Goal: Navigation & Orientation: Understand site structure

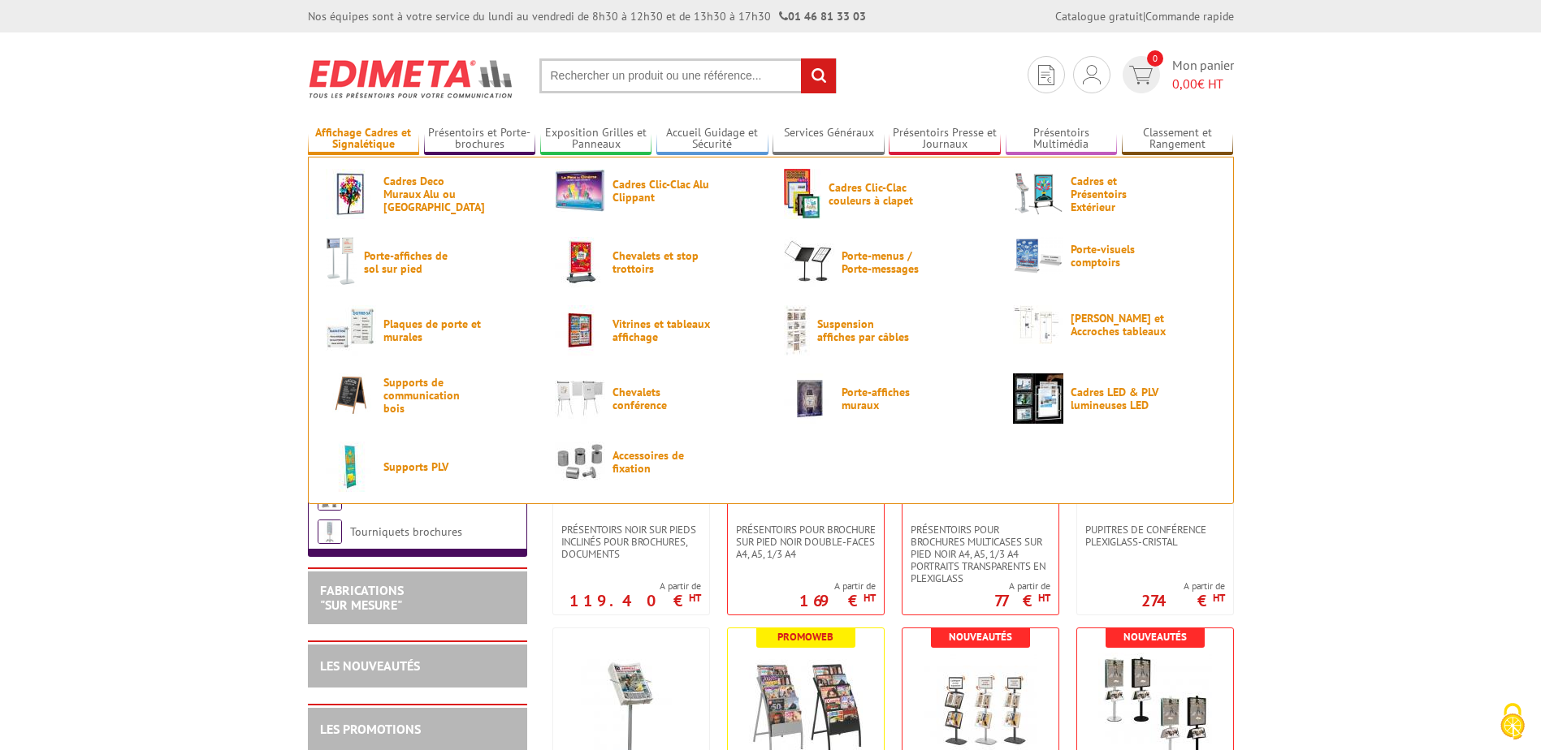
click at [367, 135] on link "Affichage Cadres et Signalétique" at bounding box center [364, 139] width 112 height 27
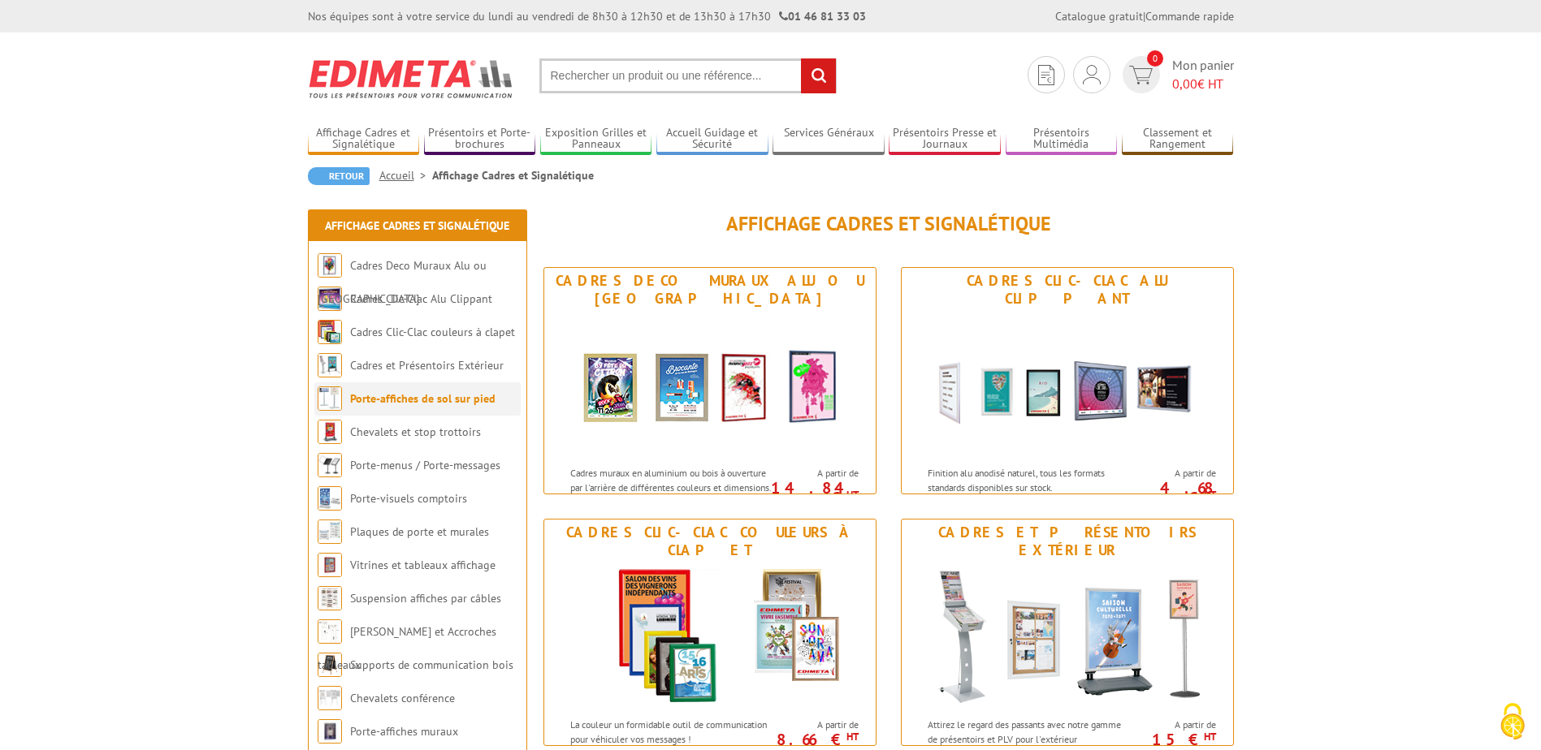
click at [380, 400] on link "Porte-affiches de sol sur pied" at bounding box center [422, 398] width 145 height 15
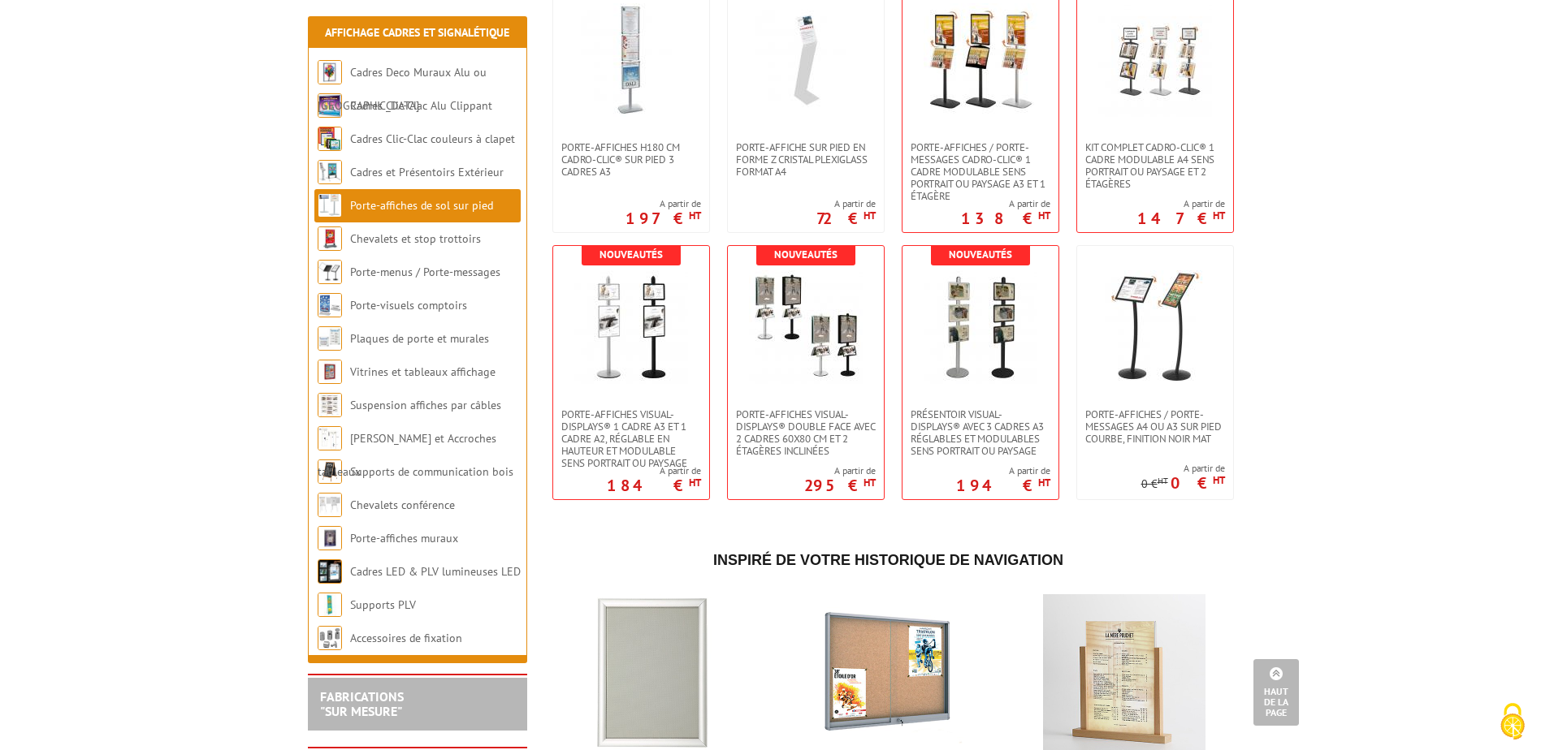
scroll to position [3005, 0]
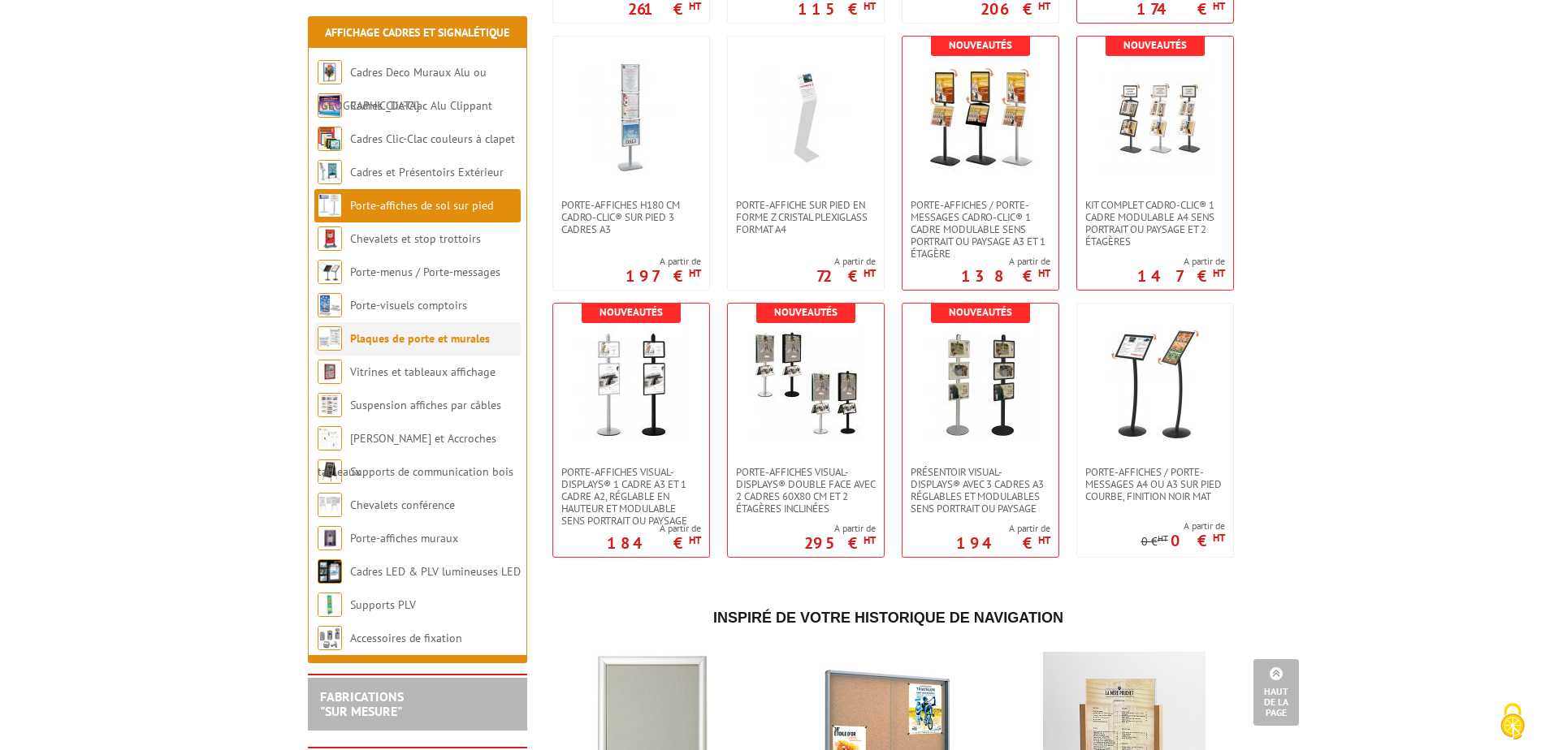
click at [386, 340] on link "Plaques de porte et murales" at bounding box center [420, 338] width 140 height 15
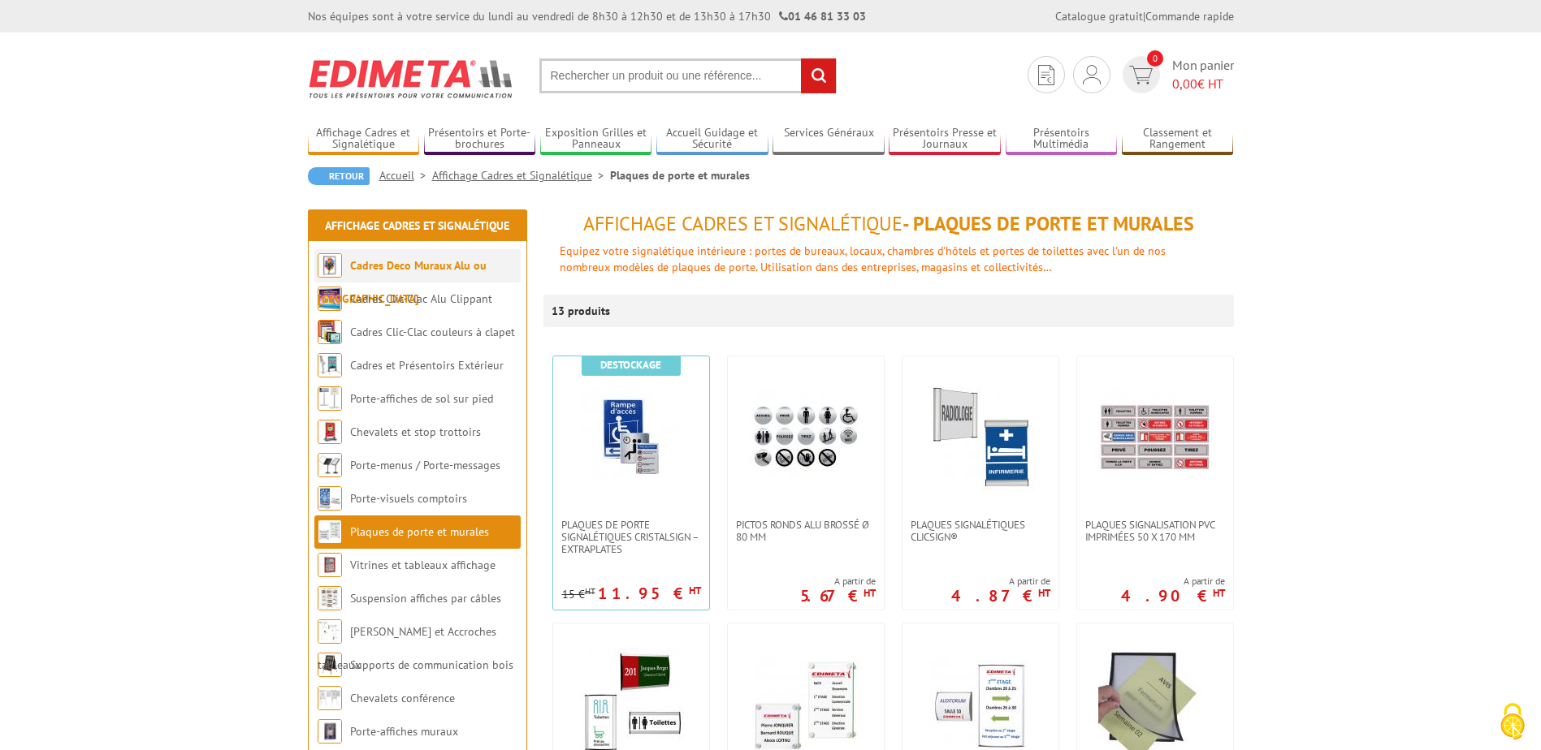
click at [434, 267] on link "Cadres Deco Muraux Alu ou [GEOGRAPHIC_DATA]" at bounding box center [402, 282] width 169 height 48
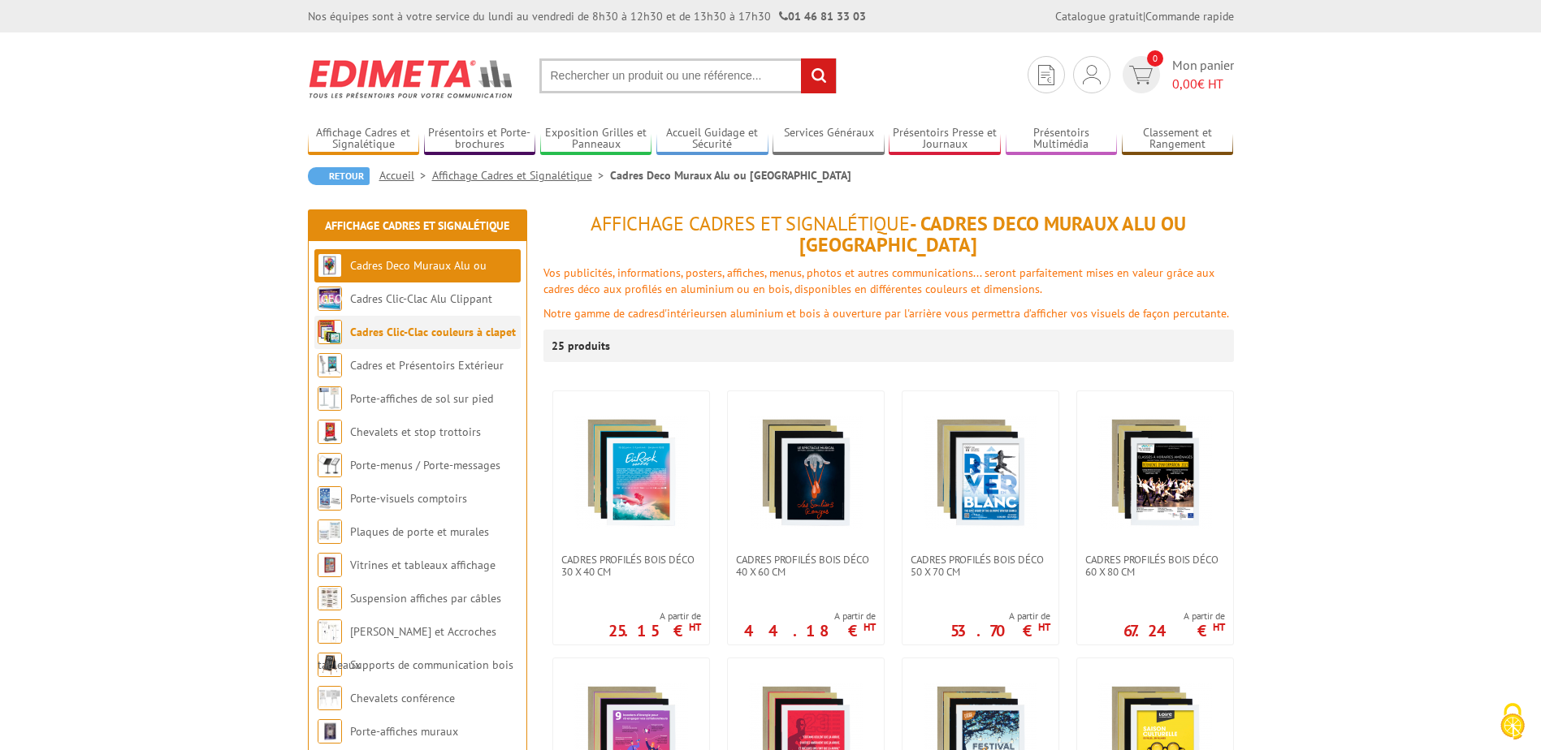
click at [452, 335] on link "Cadres Clic-Clac couleurs à clapet" at bounding box center [433, 332] width 166 height 15
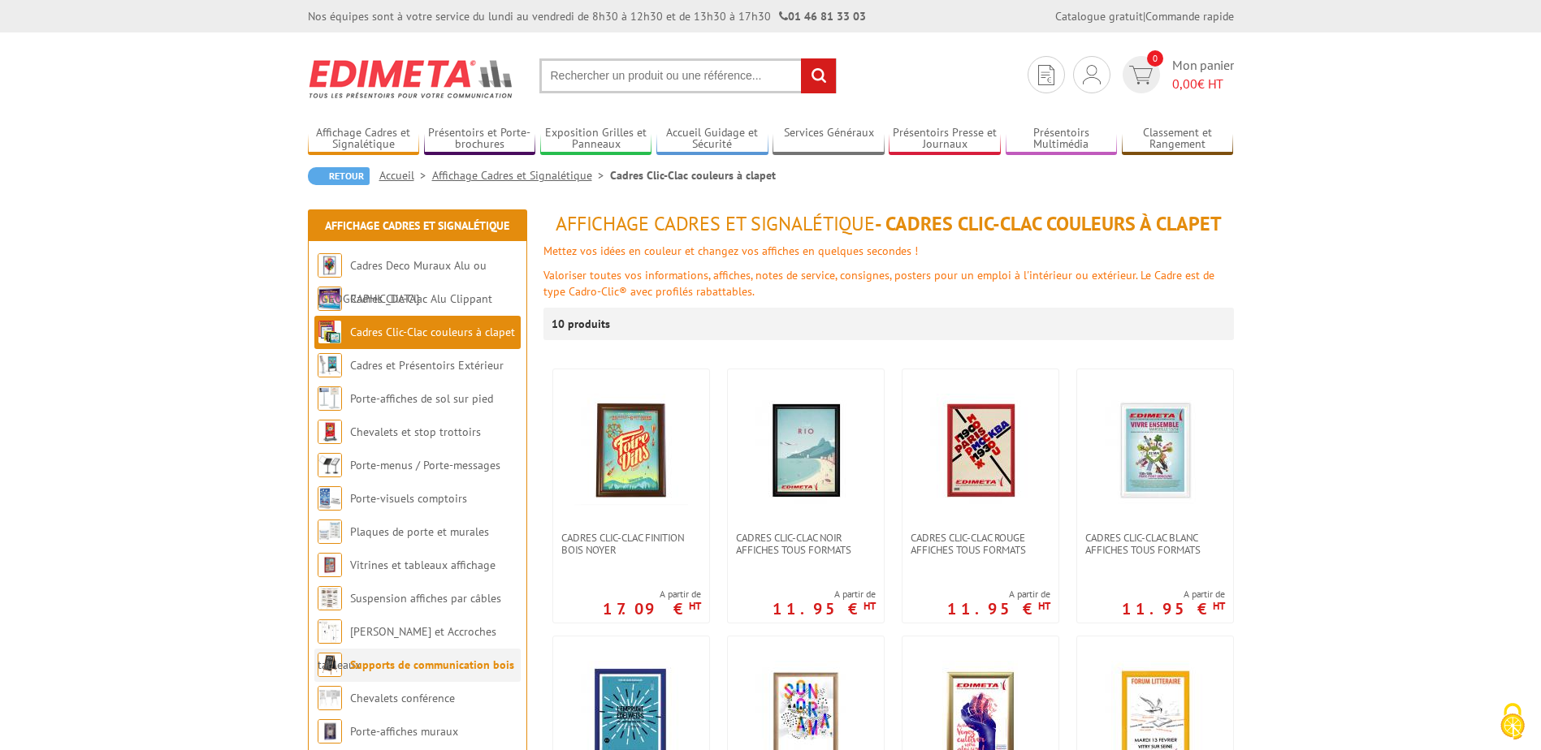
scroll to position [81, 0]
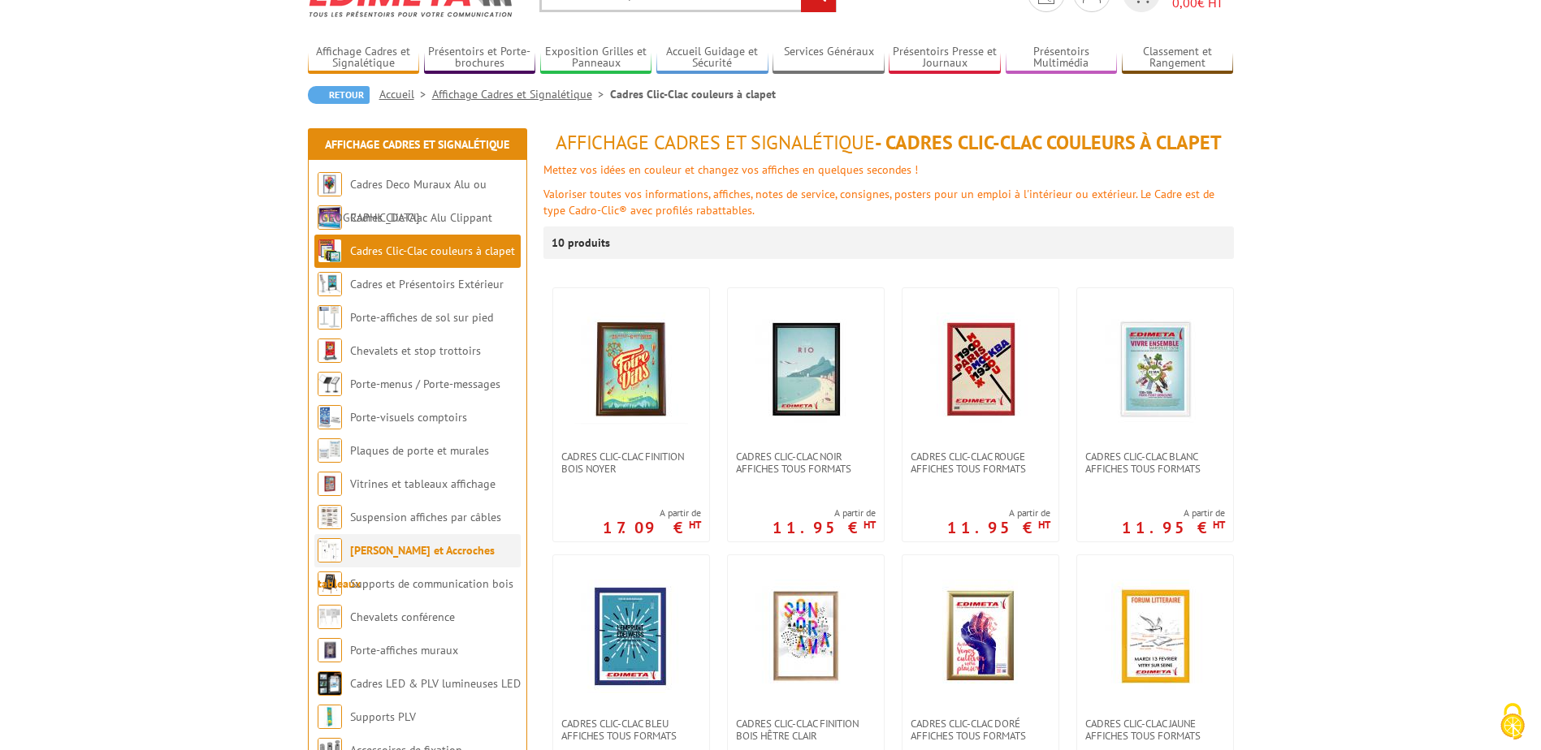
click at [413, 549] on link "[PERSON_NAME] et Accroches tableaux" at bounding box center [406, 567] width 177 height 48
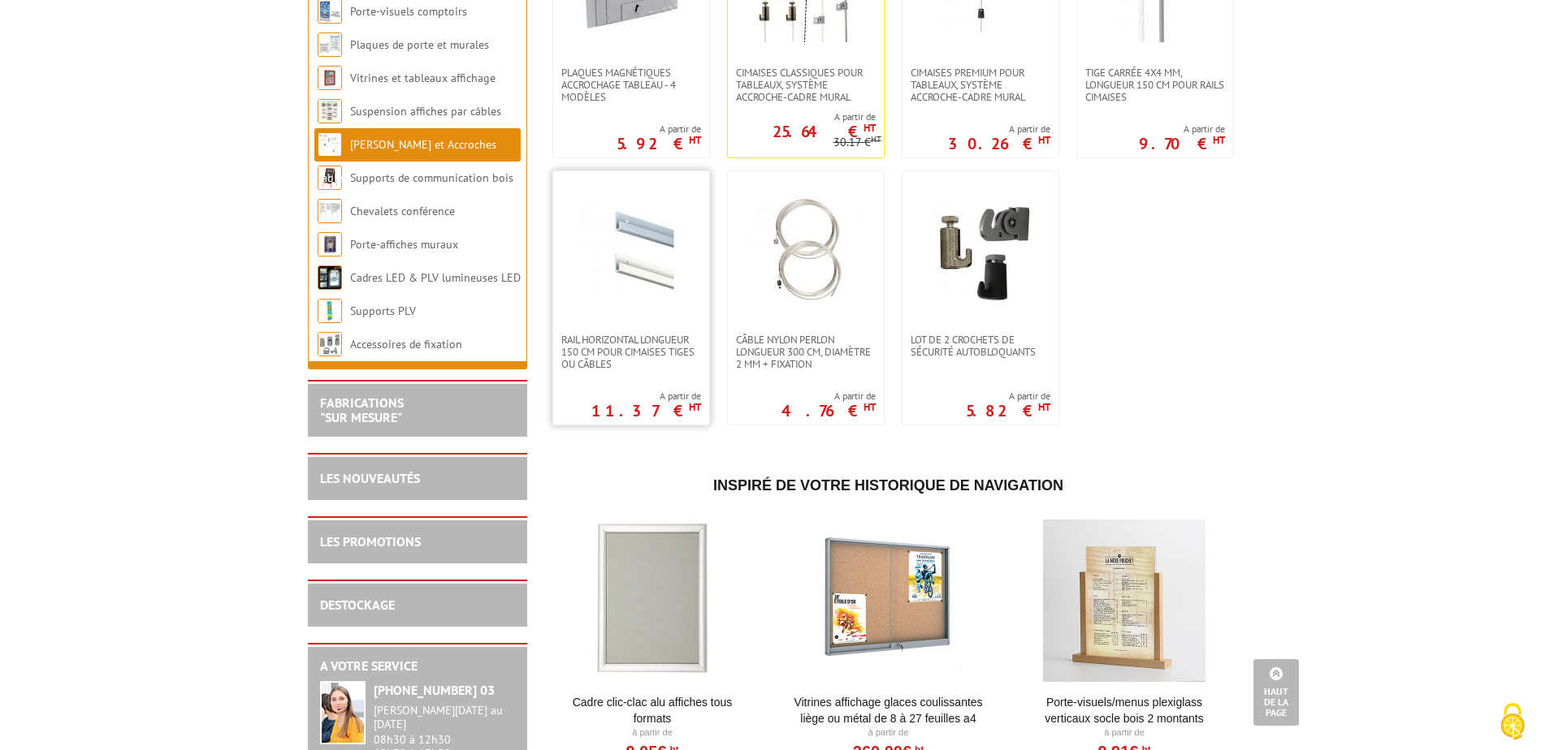
scroll to position [325, 0]
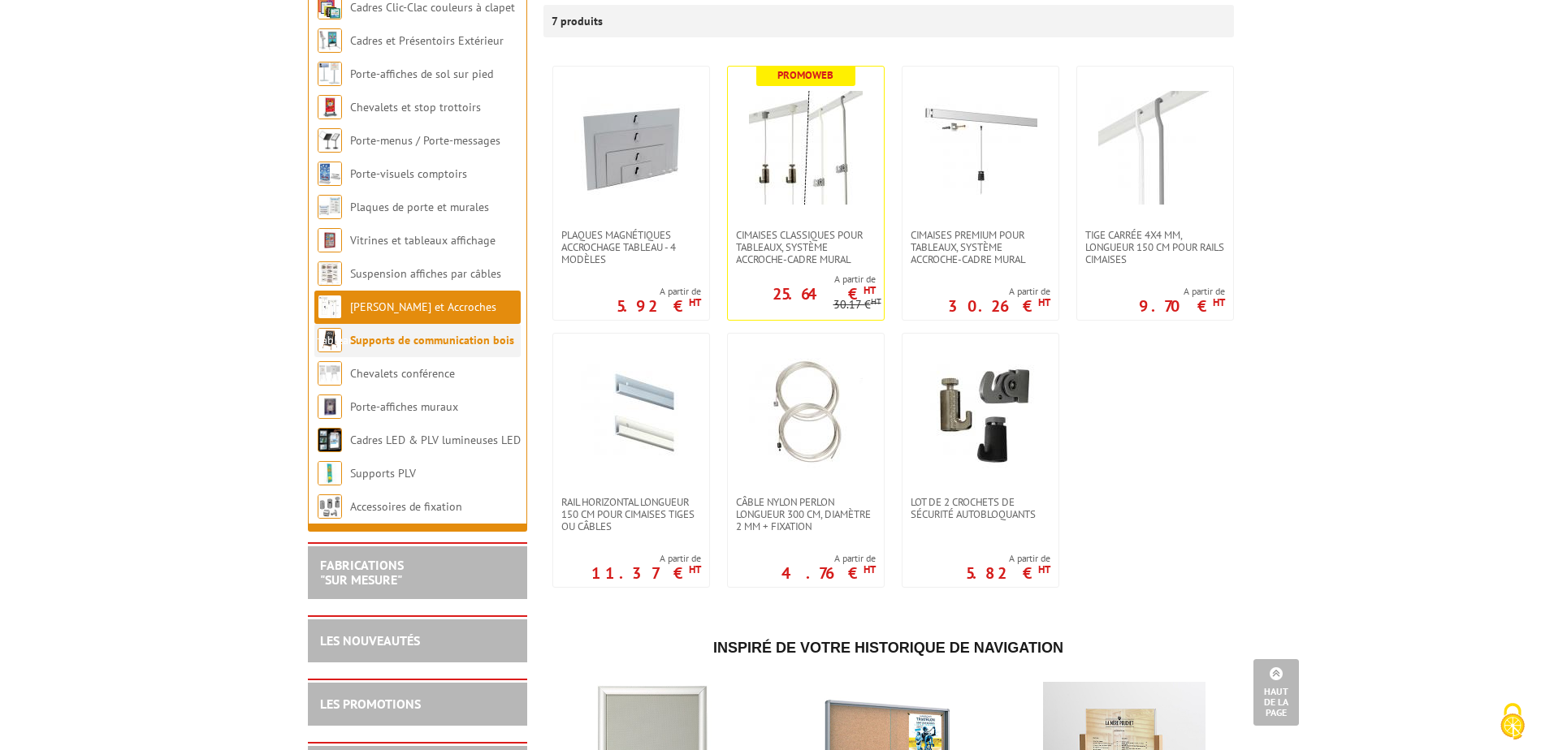
click at [427, 337] on link "Supports de communication bois" at bounding box center [432, 340] width 164 height 15
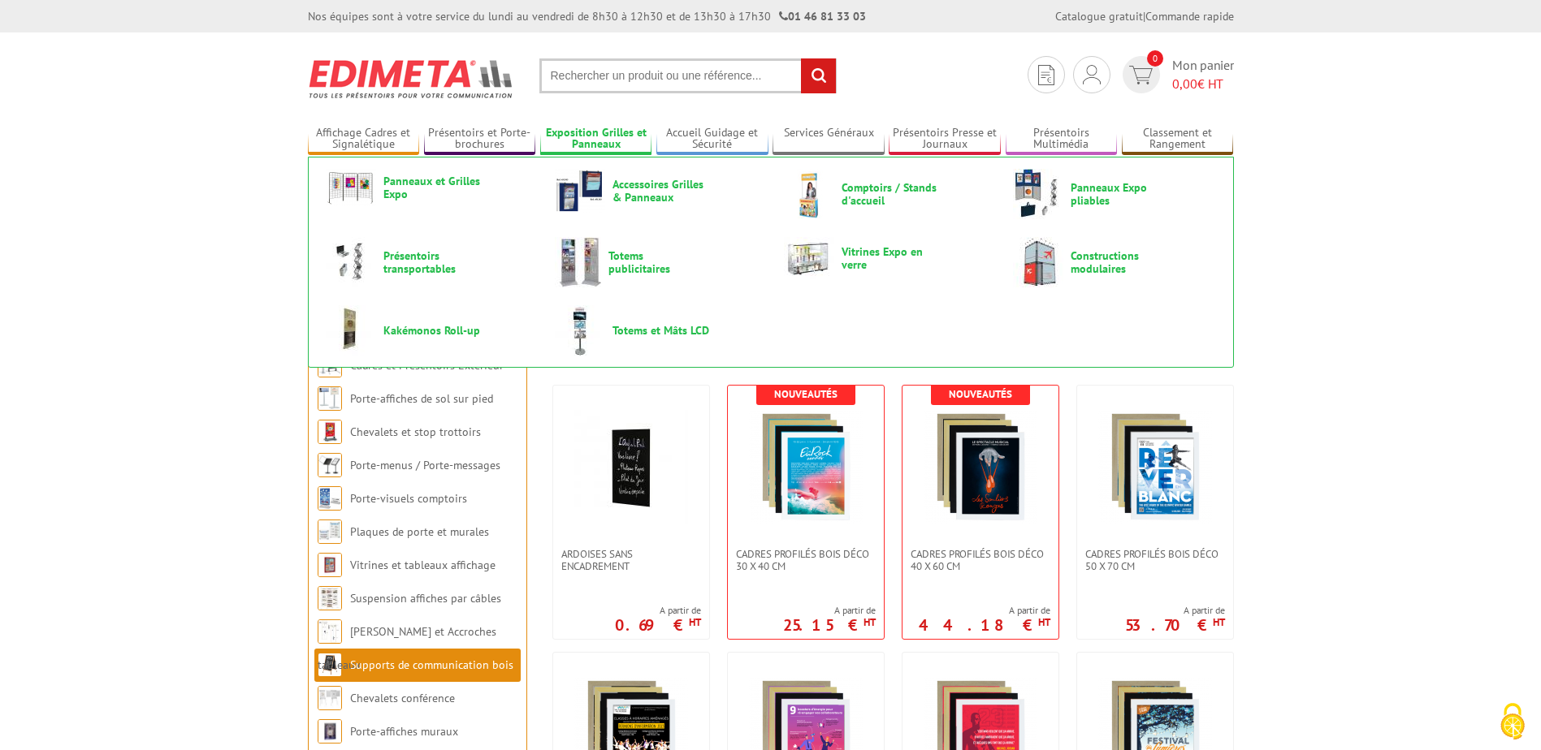
click at [613, 134] on link "Exposition Grilles et Panneaux" at bounding box center [596, 139] width 112 height 27
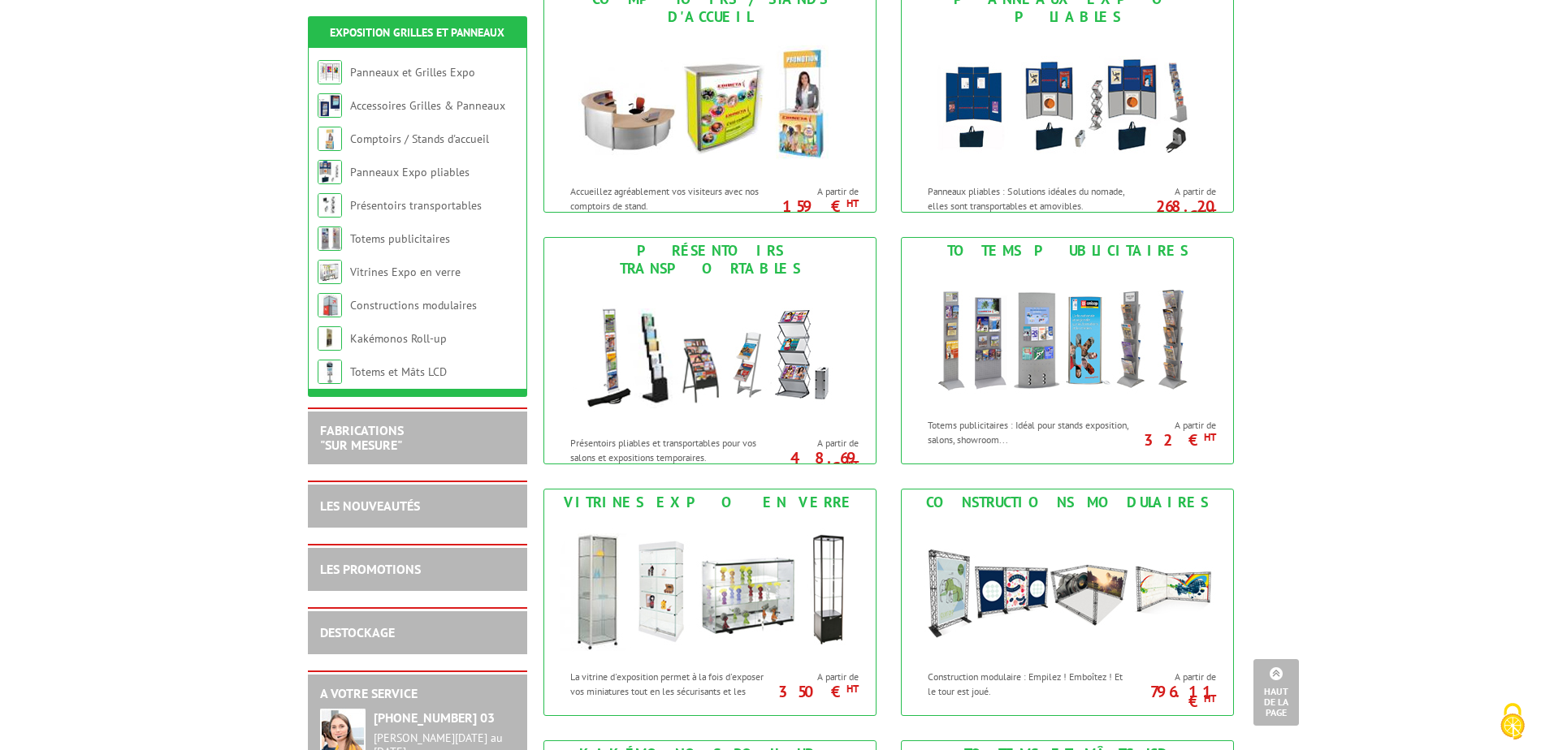
scroll to position [568, 0]
